Goal: Information Seeking & Learning: Check status

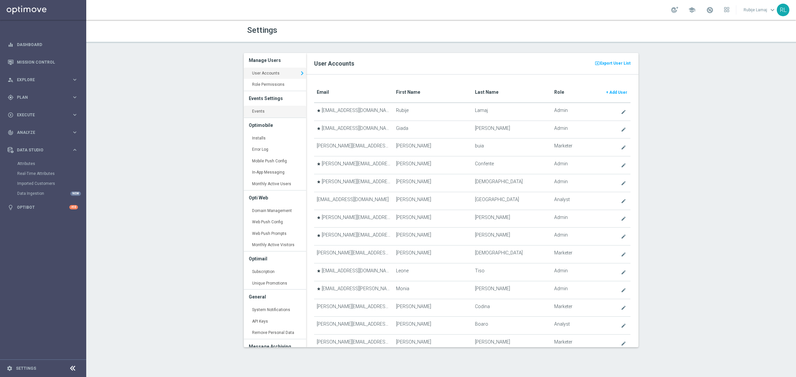
click at [263, 116] on link "Events keyboard_arrow_right" at bounding box center [275, 112] width 62 height 12
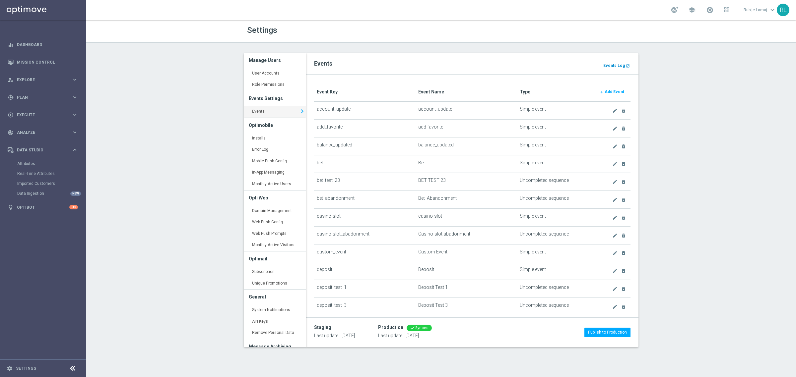
click at [616, 67] on b "Events Log" at bounding box center [614, 65] width 22 height 5
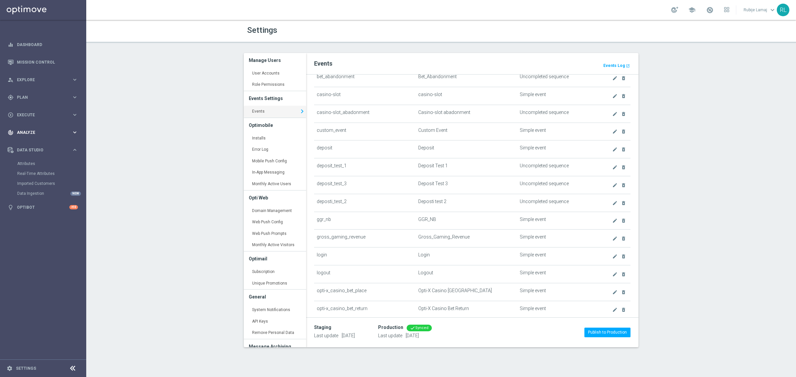
click at [27, 132] on span "Analyze" at bounding box center [44, 133] width 55 height 4
click at [27, 148] on link "Customer 360" at bounding box center [43, 146] width 52 height 5
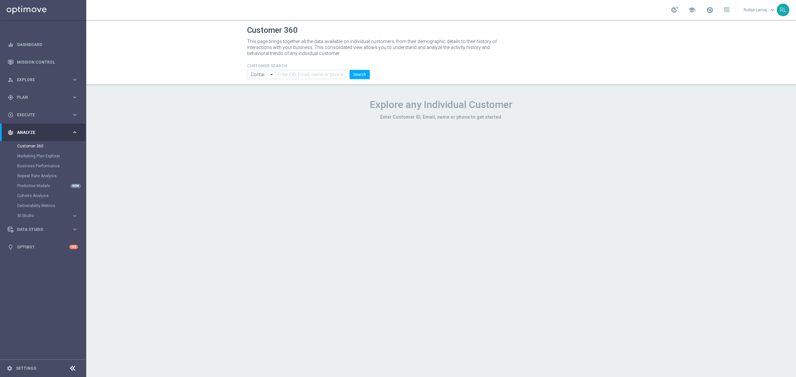
click at [301, 66] on h4 "CUSTOMER SEARCH" at bounding box center [308, 66] width 123 height 5
click at [301, 71] on input "text" at bounding box center [311, 74] width 71 height 9
paste input "5162711"
type input "5162711"
click at [361, 73] on button "Search" at bounding box center [360, 74] width 20 height 9
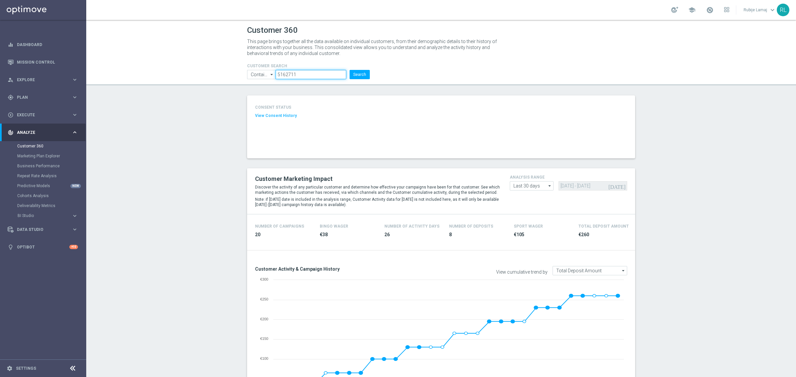
drag, startPoint x: 296, startPoint y: 75, endPoint x: 260, endPoint y: 70, distance: 36.5
click at [260, 70] on ul "Contains Contains arrow_drop_down Show Selected 0 of NaN Contains Equals" at bounding box center [308, 74] width 126 height 9
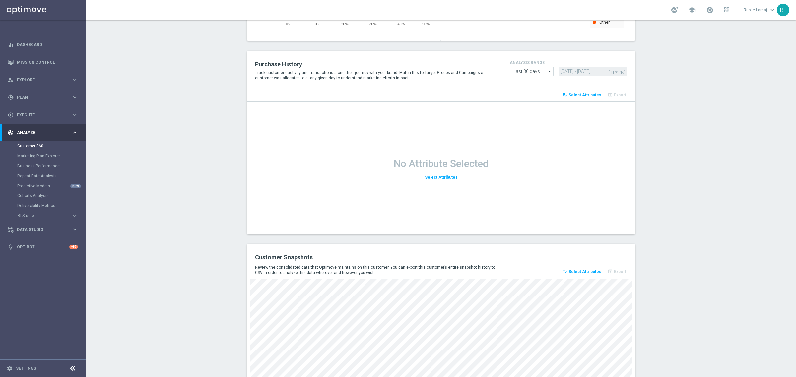
scroll to position [752, 0]
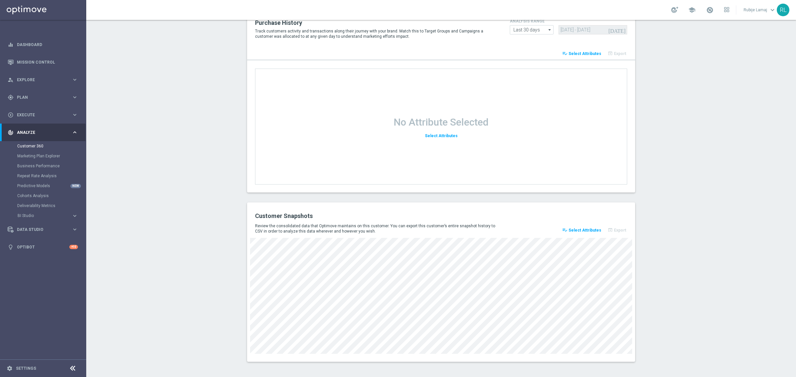
click at [576, 230] on span "Select Attributes" at bounding box center [584, 230] width 33 height 5
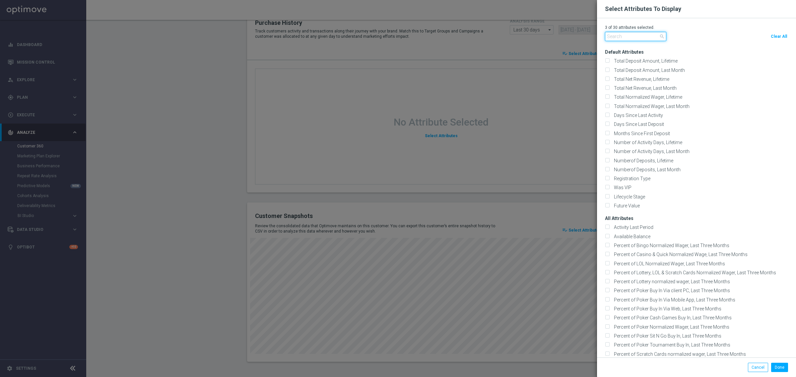
click at [619, 35] on input "text" at bounding box center [635, 36] width 61 height 9
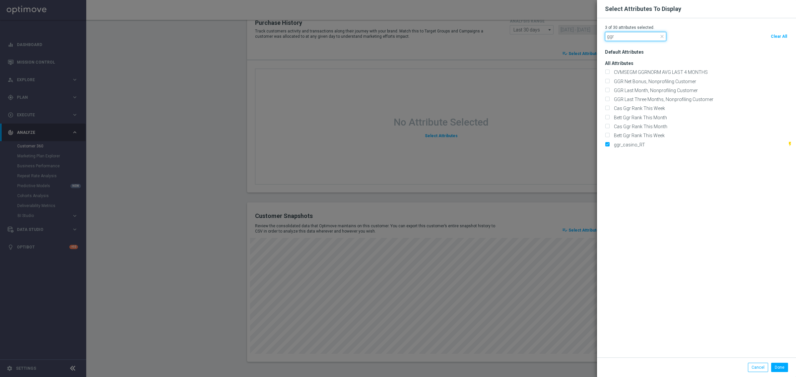
type input "ggr"
click at [560, 203] on modal-container "Select Attributes To Display 3 of 30 attributes selected. ggr close Clear All D…" at bounding box center [398, 188] width 796 height 377
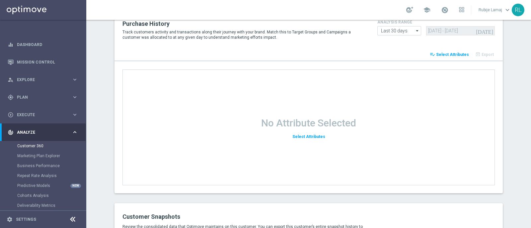
scroll to position [900, 0]
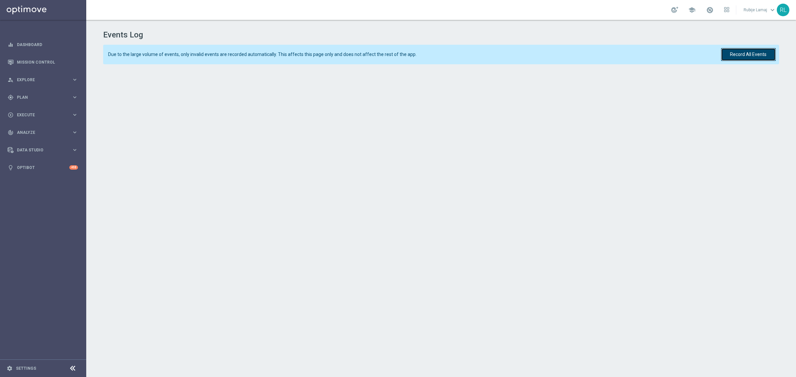
click at [760, 57] on button "Record All Events" at bounding box center [748, 54] width 55 height 13
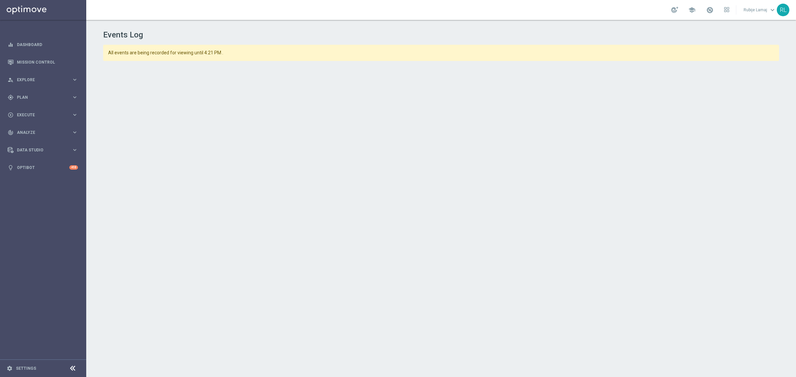
click at [511, 65] on div "Events Log All events are being recorded for viewing until 4:21 PM ." at bounding box center [441, 197] width 710 height 354
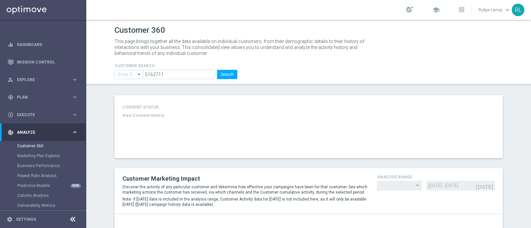
type input "Contains"
type input "Last 30 days"
type input "Total Deposit Amount"
type input "Last 30 days"
click at [226, 77] on button "Search" at bounding box center [227, 74] width 20 height 9
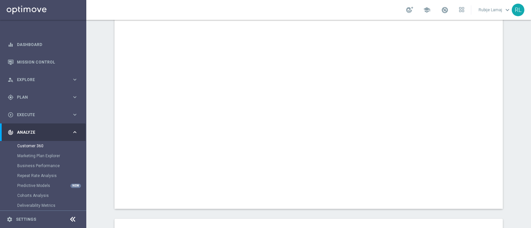
scroll to position [871, 0]
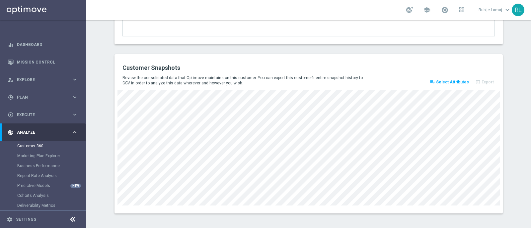
click at [441, 80] on span "Select Attributes" at bounding box center [452, 82] width 33 height 5
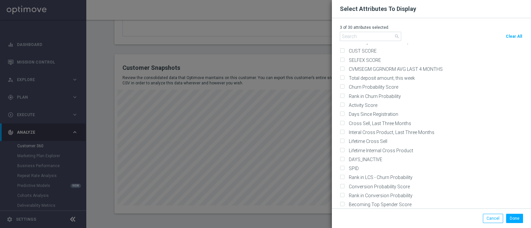
scroll to position [1681, 0]
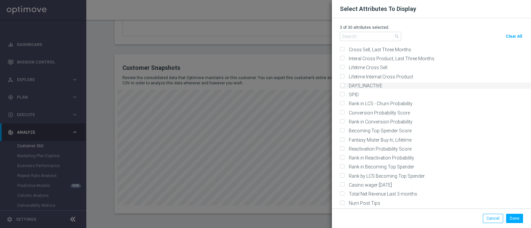
click at [343, 89] on input "DAYS_INACTIVE" at bounding box center [342, 86] width 4 height 4
checkbox input "true"
click at [511, 215] on button "Done" at bounding box center [514, 218] width 17 height 9
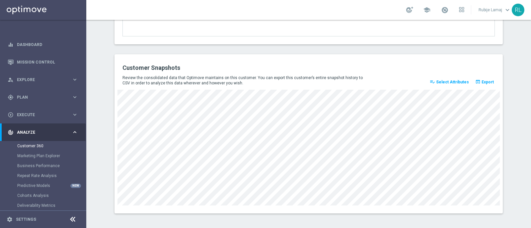
scroll to position [0, 0]
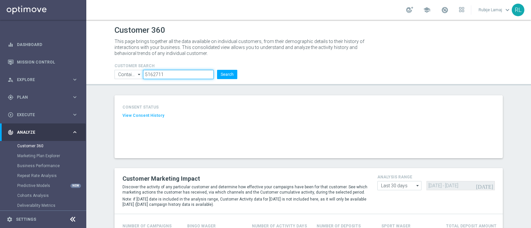
drag, startPoint x: 166, startPoint y: 73, endPoint x: 139, endPoint y: 74, distance: 26.6
click at [139, 74] on ul "Contains Contains arrow_drop_down Show Selected 0 of NaN Contains Equals" at bounding box center [176, 74] width 126 height 9
click at [165, 69] on form "CUSTOMER SEARCH Contains Contains arrow_drop_down Show Selected 0 of NaN Contai…" at bounding box center [175, 72] width 123 height 16
drag, startPoint x: 170, startPoint y: 73, endPoint x: 137, endPoint y: 74, distance: 33.8
click at [137, 74] on ul "Contains Contains arrow_drop_down Show Selected 0 of NaN Contains Equals" at bounding box center [176, 74] width 126 height 9
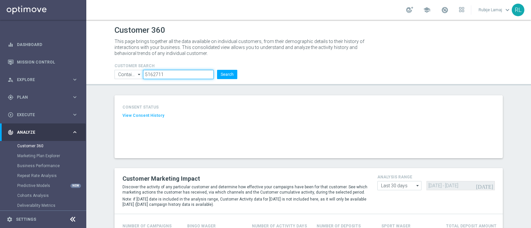
click at [173, 76] on input "5162711" at bounding box center [178, 74] width 71 height 9
drag, startPoint x: 168, startPoint y: 72, endPoint x: 131, endPoint y: 74, distance: 37.5
click at [131, 74] on ul "Contains Contains arrow_drop_down Show Selected 0 of NaN Contains Equals" at bounding box center [176, 74] width 126 height 9
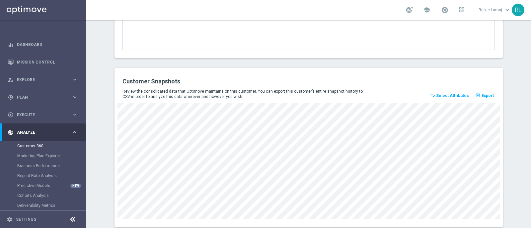
scroll to position [900, 0]
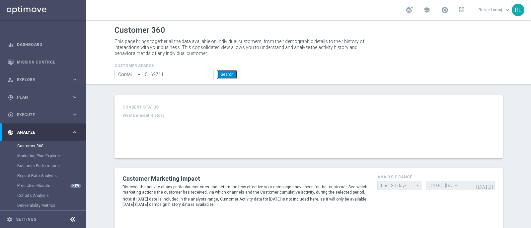
click at [224, 77] on button "Search" at bounding box center [227, 74] width 20 height 9
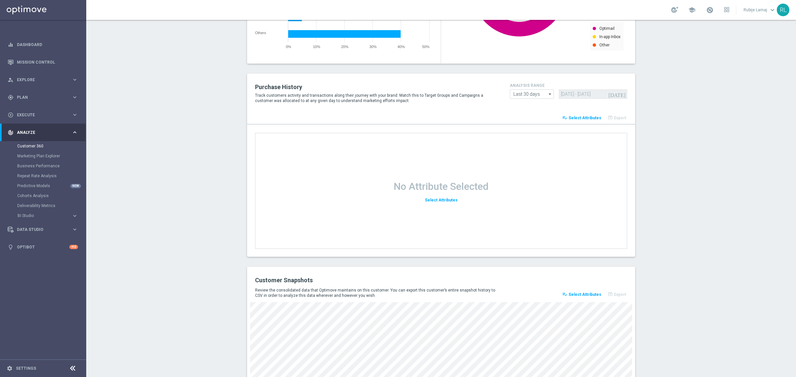
scroll to position [752, 0]
